Goal: Find contact information: Find contact information

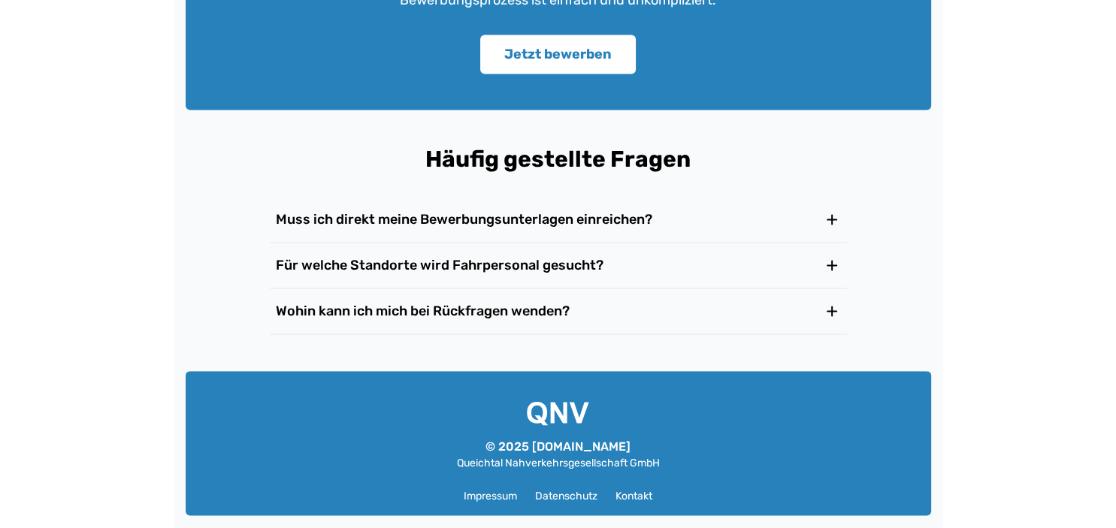
scroll to position [2475, 0]
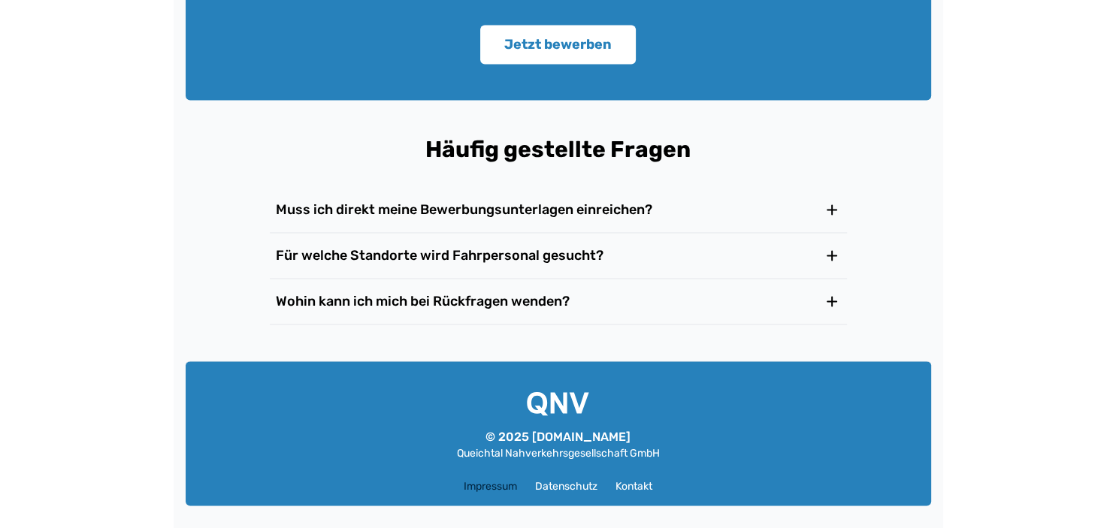
click at [497, 484] on link "Impressum" at bounding box center [490, 486] width 53 height 15
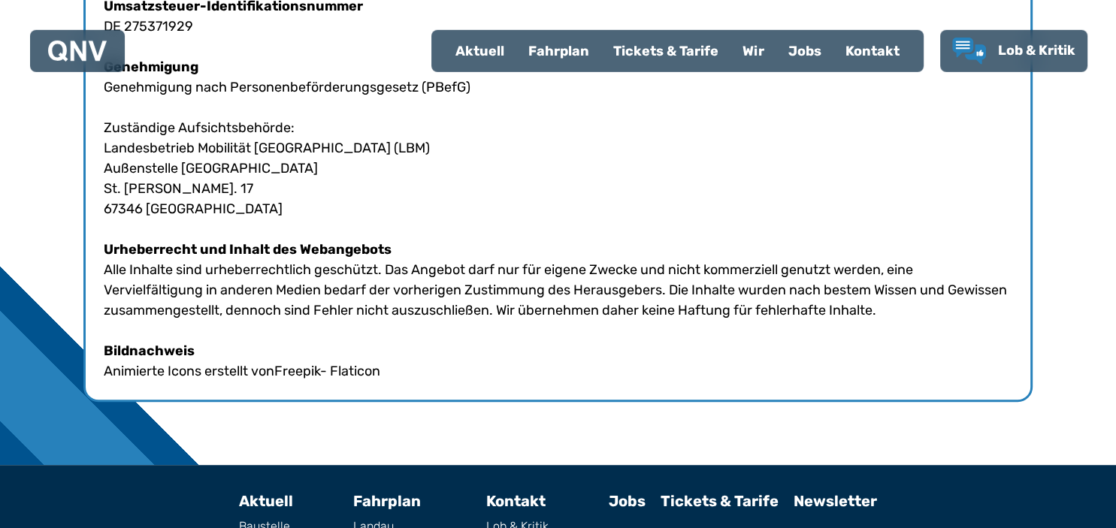
scroll to position [615, 0]
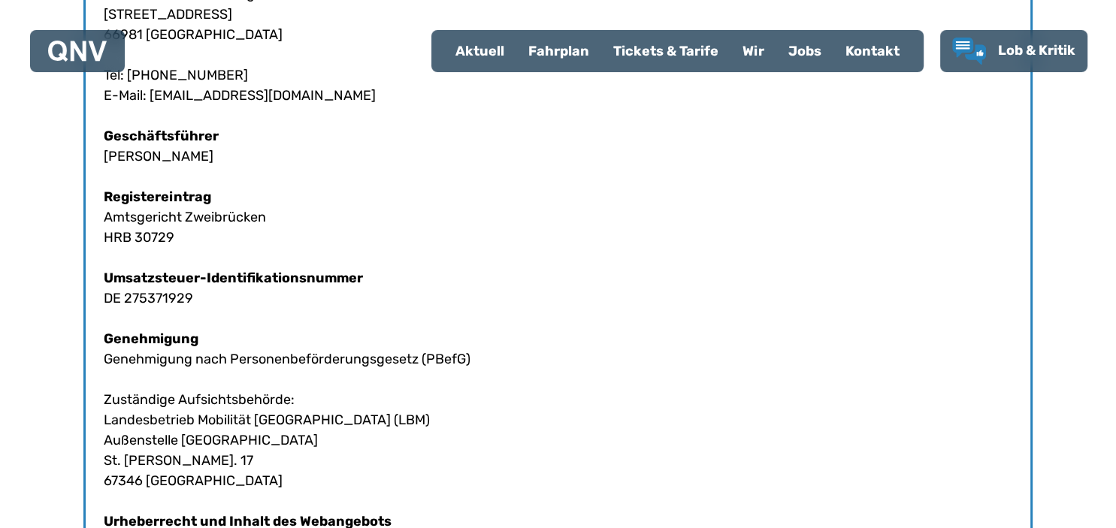
click at [873, 54] on div "Kontakt" at bounding box center [873, 51] width 78 height 39
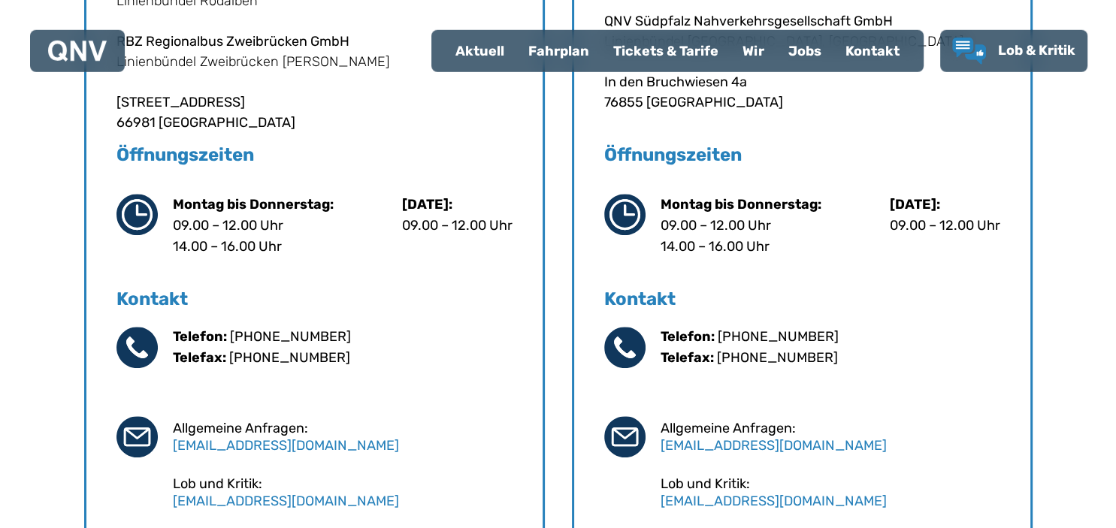
scroll to position [794, 0]
